Goal: Register for event/course

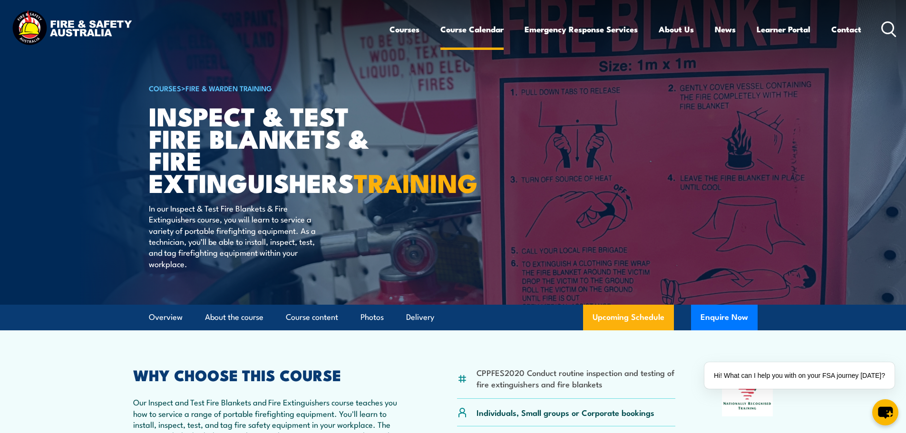
click at [481, 31] on link "Course Calendar" at bounding box center [472, 29] width 63 height 25
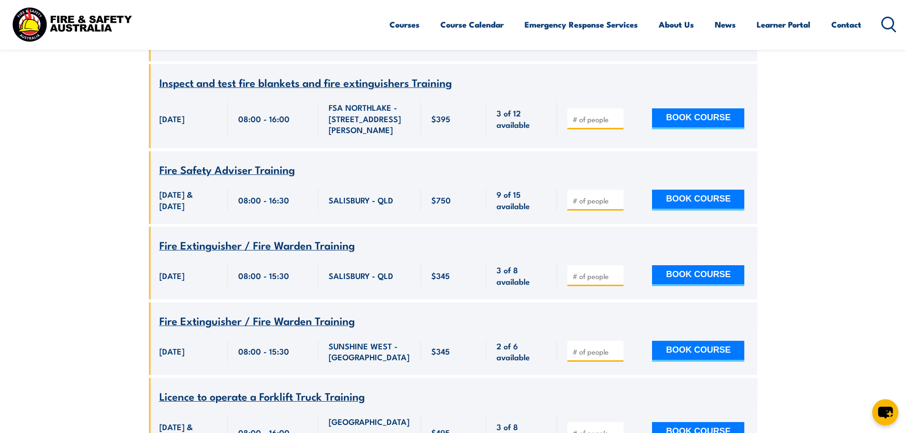
scroll to position [238, 0]
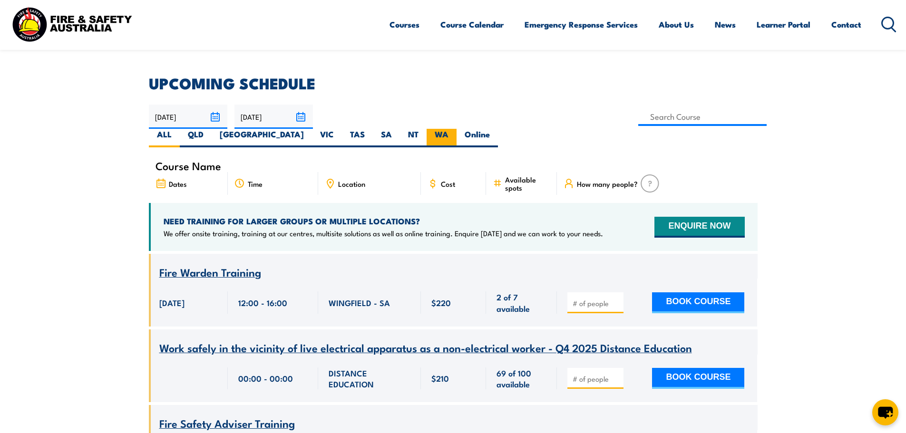
click at [457, 129] on label "WA" at bounding box center [442, 138] width 30 height 19
click at [455, 129] on input "WA" at bounding box center [452, 132] width 6 height 6
radio input "true"
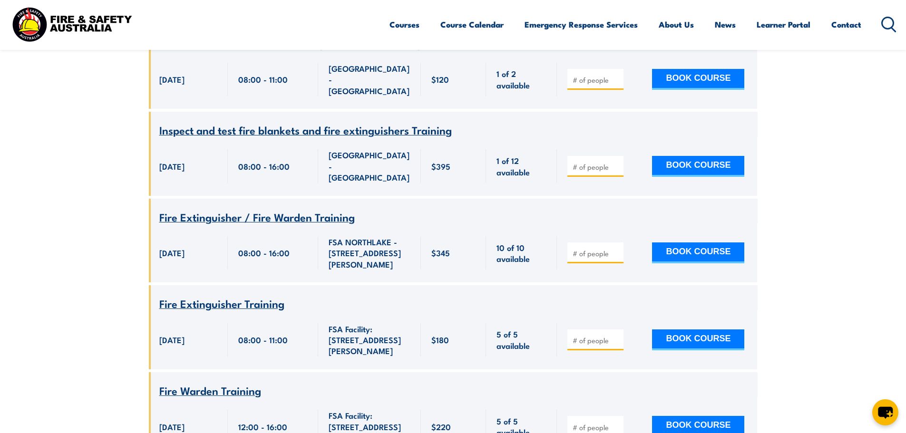
scroll to position [695, 0]
